Goal: Task Accomplishment & Management: Manage account settings

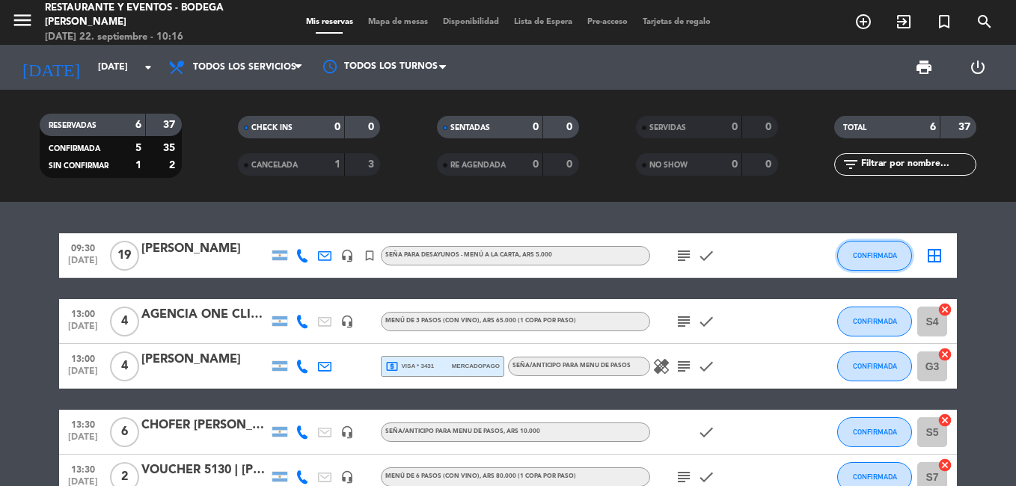
click at [903, 259] on button "CONFIRMADA" at bounding box center [874, 256] width 75 height 30
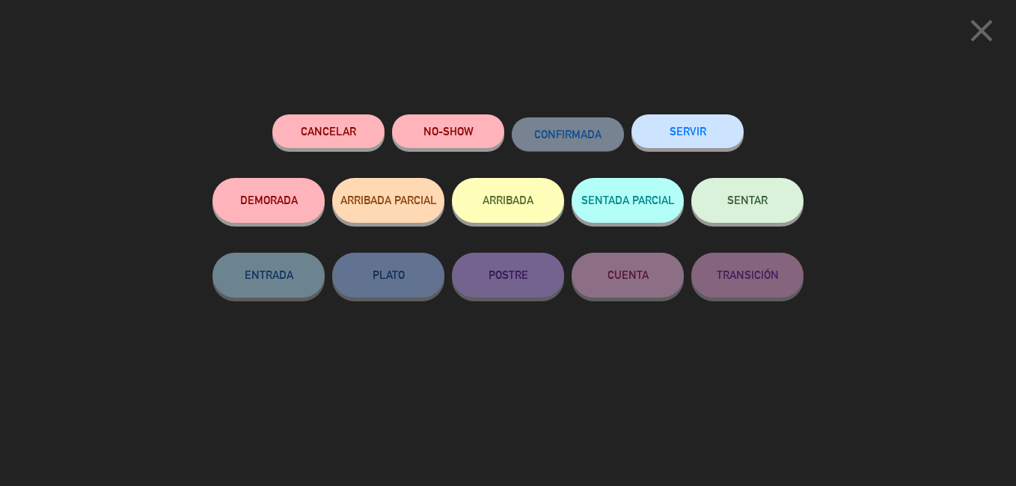
click at [730, 207] on span "SENTAR" at bounding box center [747, 200] width 40 height 13
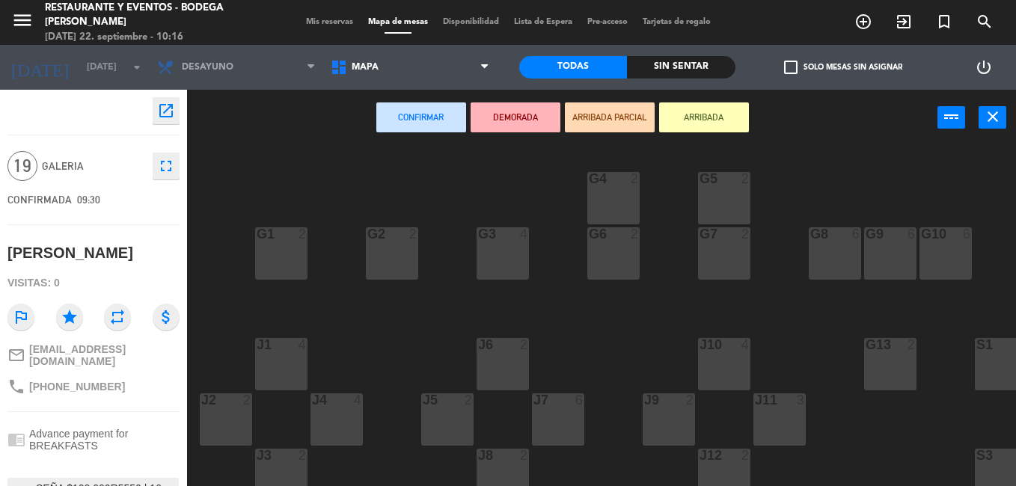
click at [608, 266] on div "G6 2" at bounding box center [613, 253] width 52 height 52
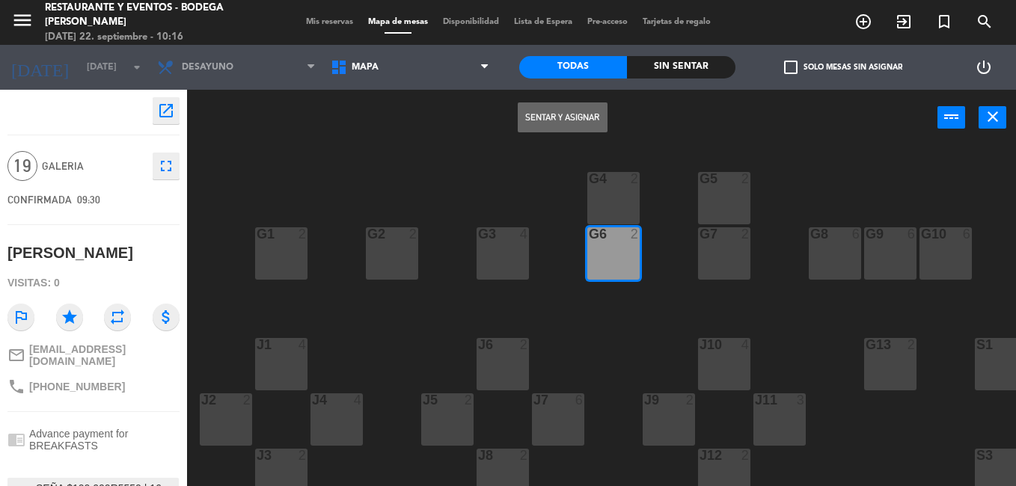
click at [572, 121] on button "Sentar y Asignar" at bounding box center [563, 118] width 90 height 30
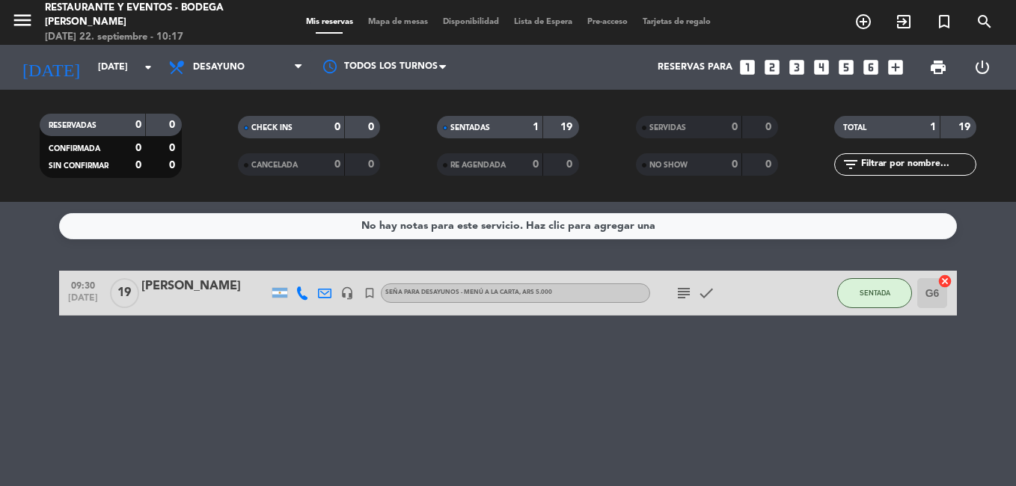
click at [201, 289] on div "[PERSON_NAME]" at bounding box center [204, 286] width 127 height 19
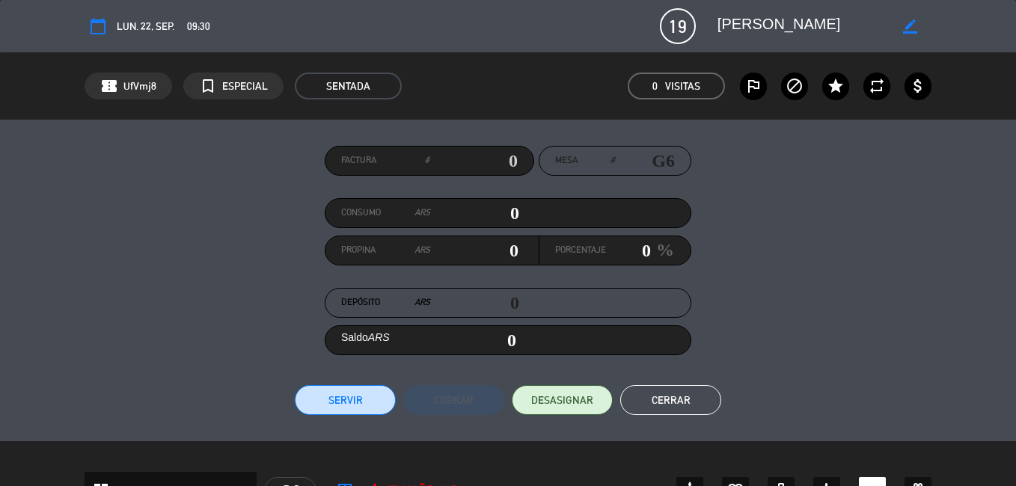
scroll to position [299, 0]
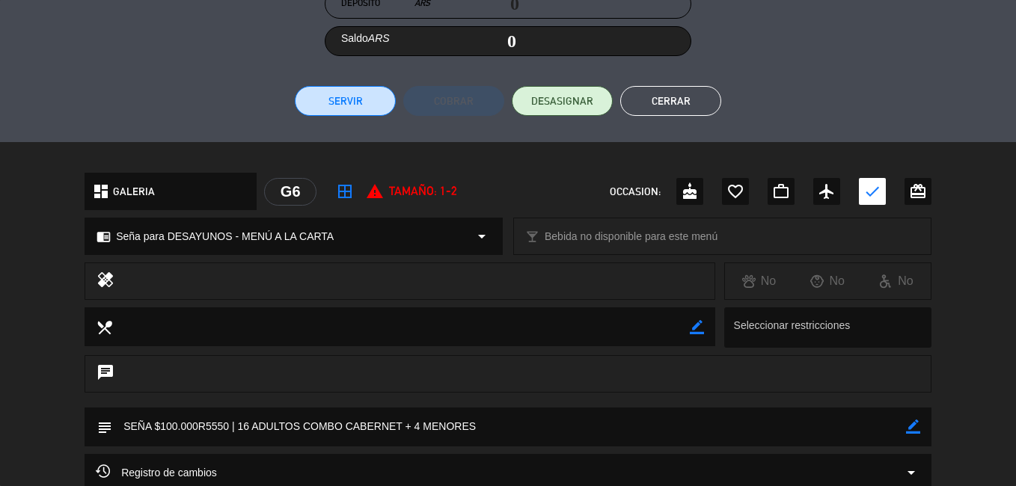
click at [911, 429] on icon "border_color" at bounding box center [913, 427] width 14 height 14
click at [893, 432] on textarea at bounding box center [509, 427] width 794 height 38
type textarea "SEÑA $100.000R5550 | 16 ADULTOS COMBO CABERNET + 4 MENORES. ZADI MESA 1"
click at [914, 427] on icon at bounding box center [913, 427] width 14 height 14
click at [666, 97] on button "Cerrar" at bounding box center [670, 101] width 101 height 30
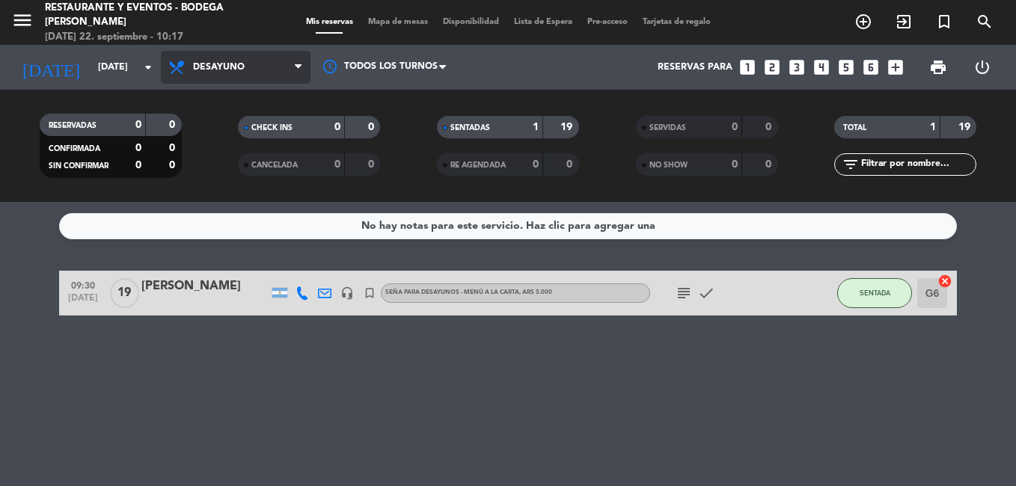
click at [221, 61] on span "Desayuno" at bounding box center [236, 67] width 150 height 33
click at [227, 201] on div "menu Restaurante y Eventos - Bodega [PERSON_NAME] [DATE] 22. septiembre - 10:17…" at bounding box center [508, 101] width 1016 height 202
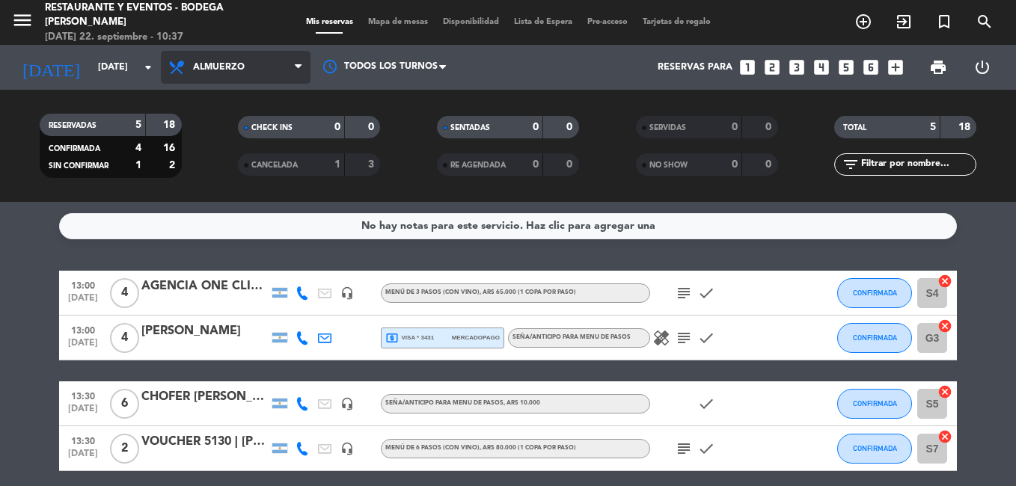
click at [252, 70] on span "Almuerzo" at bounding box center [236, 67] width 150 height 33
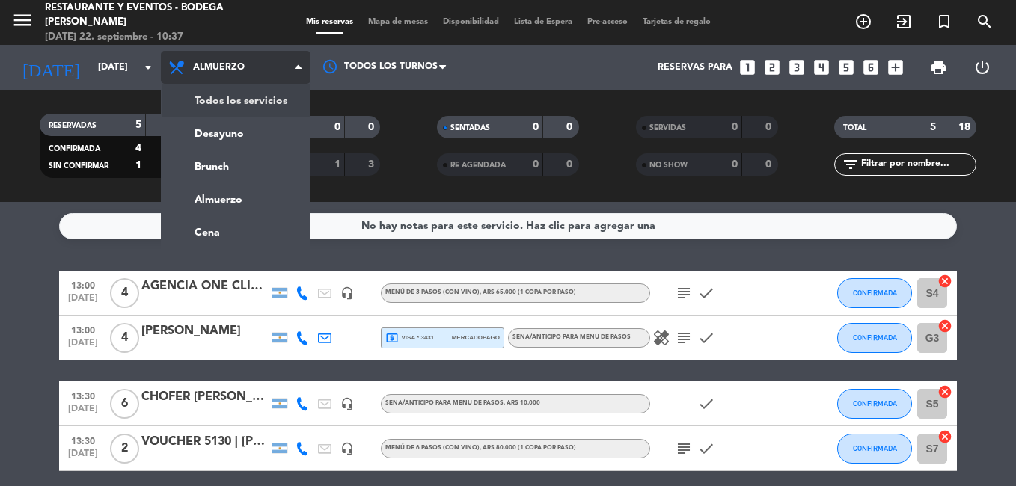
click at [235, 97] on div "menu Restaurante y Eventos - Bodega [PERSON_NAME] [DATE] 22. septiembre - 10:37…" at bounding box center [508, 101] width 1016 height 202
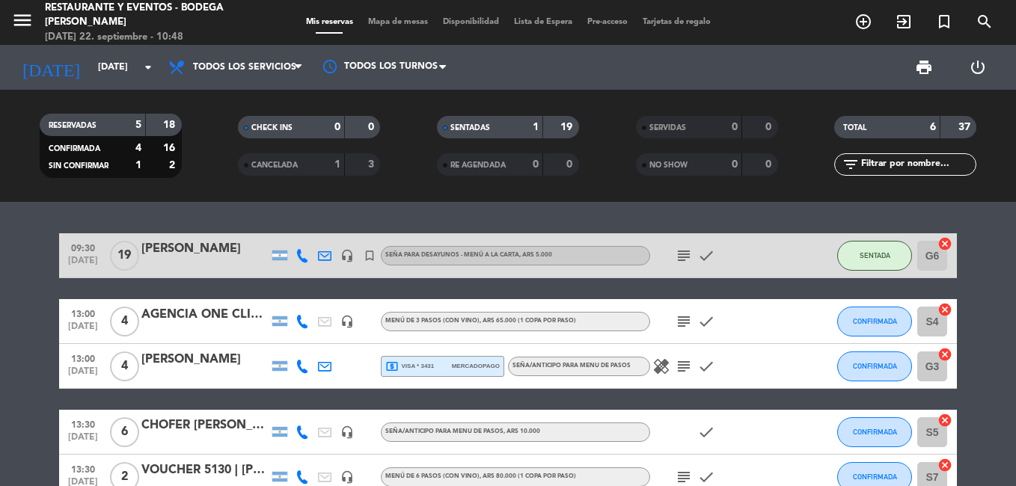
click at [685, 257] on icon "subject" at bounding box center [684, 256] width 18 height 18
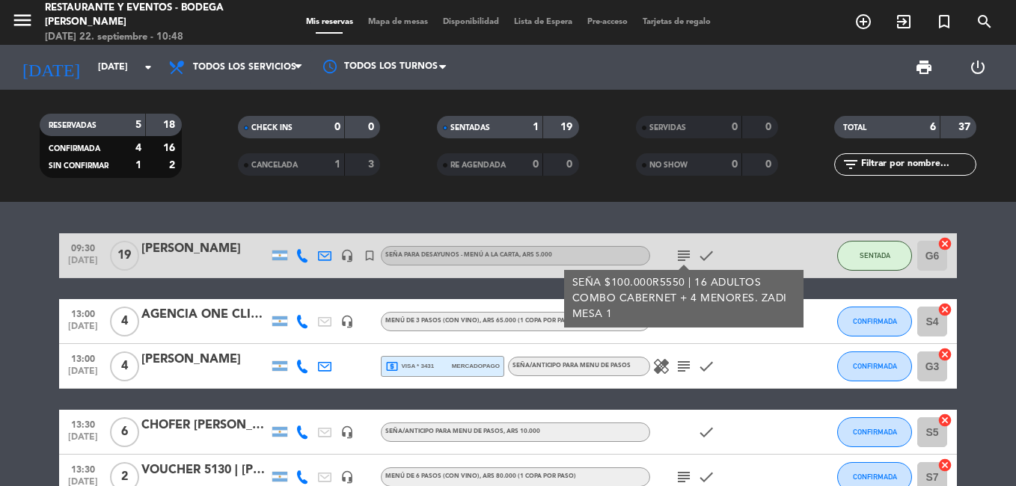
click at [685, 257] on icon "subject" at bounding box center [684, 256] width 18 height 18
